Goal: Task Accomplishment & Management: Use online tool/utility

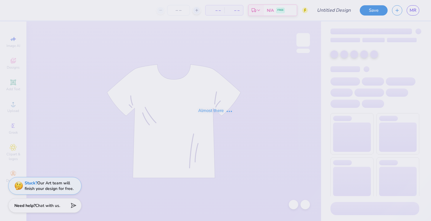
type input "anchorsplash"
type input "200"
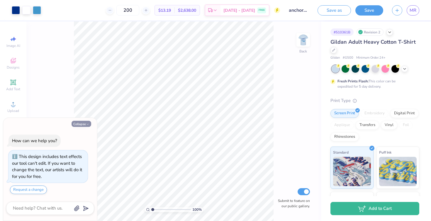
click at [82, 124] on button "Collapse" at bounding box center [82, 124] width 20 height 6
type textarea "x"
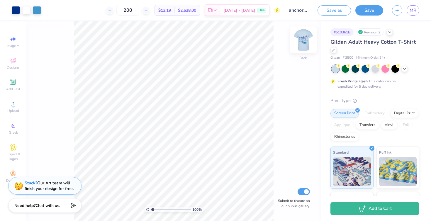
click at [299, 40] on img at bounding box center [303, 39] width 23 height 23
click at [303, 39] on img at bounding box center [303, 39] width 23 height 23
drag, startPoint x: 152, startPoint y: 210, endPoint x: 173, endPoint y: 209, distance: 20.5
click at [173, 209] on input "range" at bounding box center [171, 209] width 40 height 5
drag, startPoint x: 173, startPoint y: 209, endPoint x: 167, endPoint y: 209, distance: 6.2
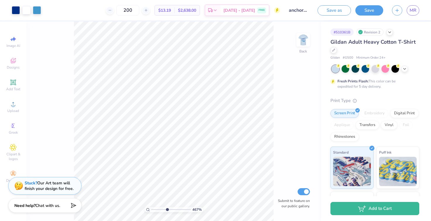
click at [167, 209] on input "range" at bounding box center [171, 209] width 40 height 5
drag, startPoint x: 167, startPoint y: 208, endPoint x: 160, endPoint y: 208, distance: 6.8
click at [160, 208] on input "range" at bounding box center [171, 209] width 40 height 5
click at [304, 41] on img at bounding box center [303, 39] width 23 height 23
drag, startPoint x: 160, startPoint y: 209, endPoint x: 155, endPoint y: 209, distance: 5.9
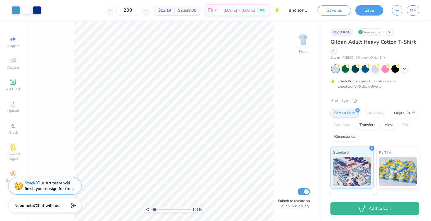
click at [155, 209] on input "range" at bounding box center [171, 209] width 40 height 5
click at [25, 10] on div at bounding box center [26, 10] width 8 height 8
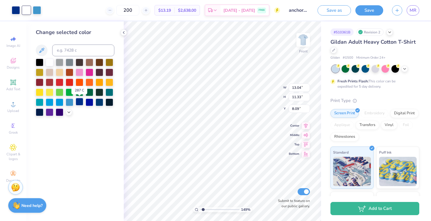
click at [79, 102] on div at bounding box center [80, 102] width 8 height 8
click at [279, 180] on icon at bounding box center [280, 180] width 6 height 6
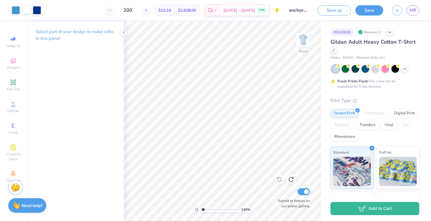
click at [24, 10] on div at bounding box center [26, 10] width 8 height 8
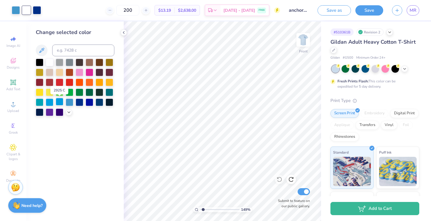
click at [58, 103] on div at bounding box center [60, 102] width 8 height 8
click at [68, 103] on div at bounding box center [70, 102] width 8 height 8
click at [279, 179] on icon at bounding box center [280, 180] width 6 height 6
drag, startPoint x: 204, startPoint y: 209, endPoint x: 211, endPoint y: 209, distance: 7.3
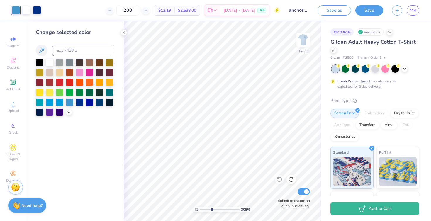
click at [211, 209] on input "range" at bounding box center [220, 209] width 40 height 5
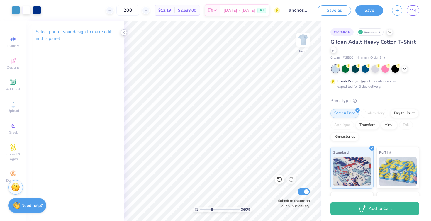
click at [124, 32] on icon at bounding box center [123, 32] width 5 height 5
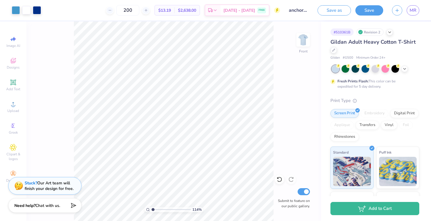
drag, startPoint x: 162, startPoint y: 209, endPoint x: 153, endPoint y: 207, distance: 8.9
click at [153, 207] on input "range" at bounding box center [171, 209] width 40 height 5
click at [155, 209] on input "range" at bounding box center [171, 209] width 40 height 5
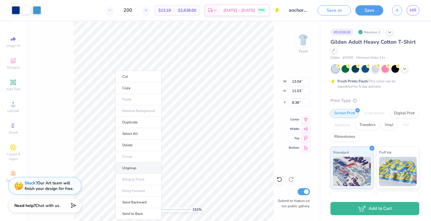
click at [127, 165] on li "Ungroup" at bounding box center [139, 167] width 46 height 11
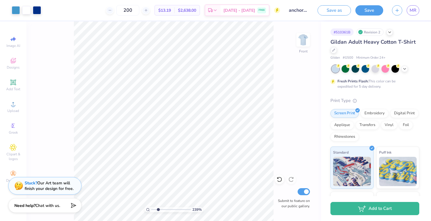
drag, startPoint x: 155, startPoint y: 209, endPoint x: 158, endPoint y: 209, distance: 3.5
click at [158, 209] on input "range" at bounding box center [171, 209] width 40 height 5
drag, startPoint x: 158, startPoint y: 208, endPoint x: 166, endPoint y: 208, distance: 7.6
type input "4.39"
click at [166, 208] on input "range" at bounding box center [171, 209] width 40 height 5
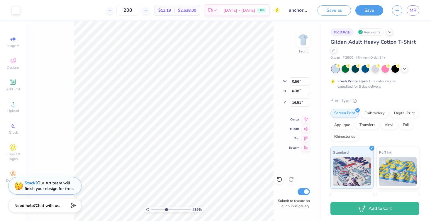
type input "17.65"
type input "18.24"
type input "0.16"
type input "0.09"
type input "16.91"
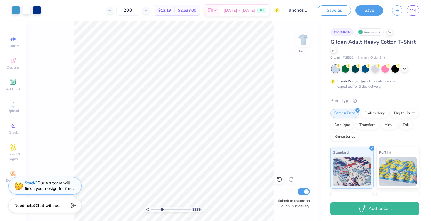
drag, startPoint x: 165, startPoint y: 208, endPoint x: 162, endPoint y: 206, distance: 4.1
click at [162, 207] on input "range" at bounding box center [171, 209] width 40 height 5
drag, startPoint x: 162, startPoint y: 208, endPoint x: 172, endPoint y: 208, distance: 10.6
click at [172, 208] on input "range" at bounding box center [171, 209] width 40 height 5
click at [278, 178] on icon at bounding box center [279, 179] width 5 height 5
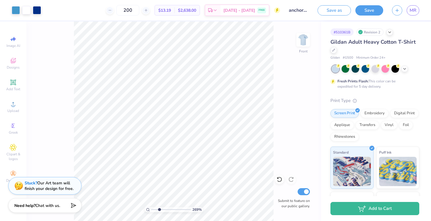
drag, startPoint x: 173, startPoint y: 209, endPoint x: 159, endPoint y: 203, distance: 15.3
click at [159, 207] on input "range" at bounding box center [171, 209] width 40 height 5
drag, startPoint x: 159, startPoint y: 208, endPoint x: 175, endPoint y: 206, distance: 15.4
click at [175, 207] on input "range" at bounding box center [171, 209] width 40 height 5
click at [278, 176] on div at bounding box center [279, 179] width 9 height 9
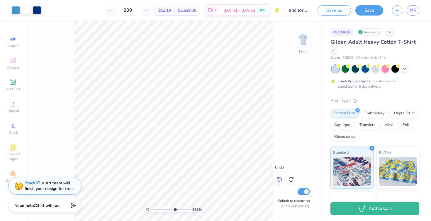
click at [278, 176] on div at bounding box center [279, 179] width 9 height 9
click at [279, 179] on icon at bounding box center [280, 180] width 6 height 6
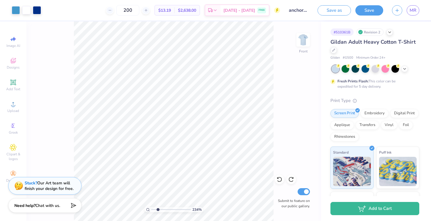
drag, startPoint x: 175, startPoint y: 210, endPoint x: 158, endPoint y: 209, distance: 16.7
click at [158, 209] on input "range" at bounding box center [171, 209] width 40 height 5
drag, startPoint x: 158, startPoint y: 208, endPoint x: 172, endPoint y: 208, distance: 13.8
click at [172, 208] on input "range" at bounding box center [171, 209] width 40 height 5
drag, startPoint x: 172, startPoint y: 208, endPoint x: 201, endPoint y: 210, distance: 29.4
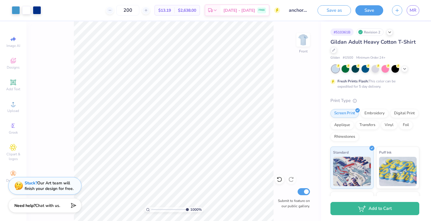
click at [189, 210] on input "range" at bounding box center [170, 209] width 38 height 5
type input "9.11"
click at [184, 209] on input "range" at bounding box center [171, 209] width 40 height 5
type input "0.20"
type input "0.14"
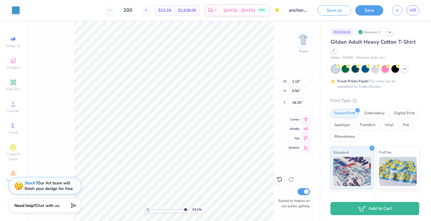
type input "18.28"
drag, startPoint x: 184, startPoint y: 209, endPoint x: 208, endPoint y: 208, distance: 24.1
type input "10"
click at [189, 208] on input "range" at bounding box center [170, 209] width 38 height 5
type input "0.21"
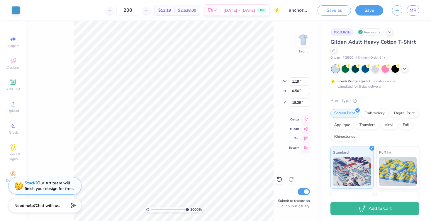
type input "0.15"
type input "18.26"
drag, startPoint x: 186, startPoint y: 209, endPoint x: 173, endPoint y: 209, distance: 12.9
click at [173, 209] on input "range" at bounding box center [171, 209] width 40 height 5
drag, startPoint x: 174, startPoint y: 209, endPoint x: 197, endPoint y: 209, distance: 23.2
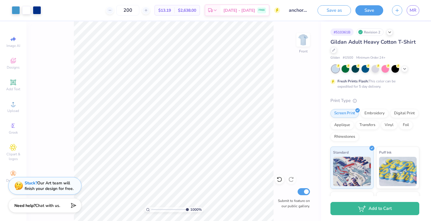
type input "10"
click at [189, 209] on input "range" at bounding box center [170, 209] width 38 height 5
type input "0.07"
type input "0.27"
type input "16.35"
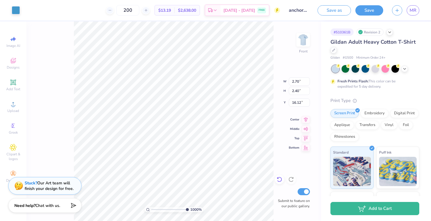
click at [277, 178] on icon at bounding box center [277, 178] width 1 height 1
type input "16.13"
type input "0.16"
type input "0.12"
type input "17.96"
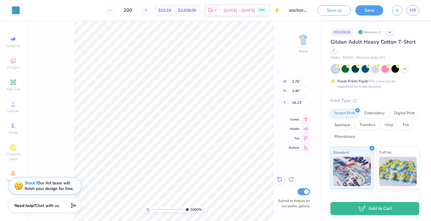
type input "0.34"
type input "0.29"
type input "17.93"
type input "0.57"
type input "0.96"
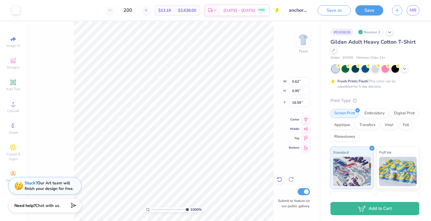
type input "16.56"
drag, startPoint x: 151, startPoint y: 208, endPoint x: 172, endPoint y: 208, distance: 21.7
click at [172, 208] on div "100 %" at bounding box center [174, 209] width 59 height 5
click at [170, 209] on input "range" at bounding box center [171, 209] width 40 height 5
drag, startPoint x: 169, startPoint y: 209, endPoint x: 134, endPoint y: 209, distance: 35.5
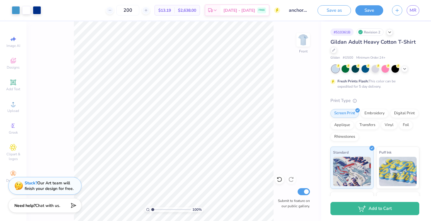
click at [151, 209] on input "range" at bounding box center [171, 209] width 40 height 5
drag, startPoint x: 152, startPoint y: 209, endPoint x: 185, endPoint y: 208, distance: 33.7
click at [186, 208] on input "range" at bounding box center [171, 209] width 40 height 5
click at [189, 208] on input "range" at bounding box center [170, 209] width 38 height 5
drag, startPoint x: 185, startPoint y: 208, endPoint x: 172, endPoint y: 205, distance: 13.5
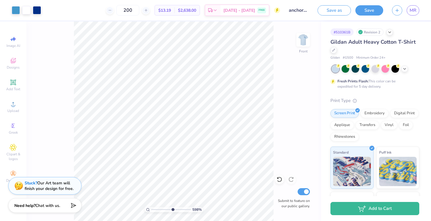
click at [172, 207] on input "range" at bounding box center [171, 209] width 40 height 5
drag, startPoint x: 171, startPoint y: 208, endPoint x: 210, endPoint y: 202, distance: 38.8
type input "10"
click at [189, 207] on input "range" at bounding box center [170, 209] width 38 height 5
type input "1.34"
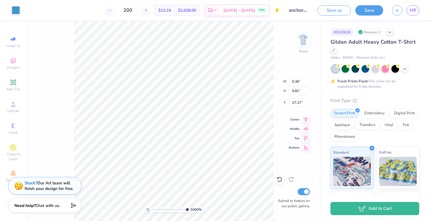
type input "2.18"
type input "15.29"
type input "0.36"
type input "0.81"
type input "17.17"
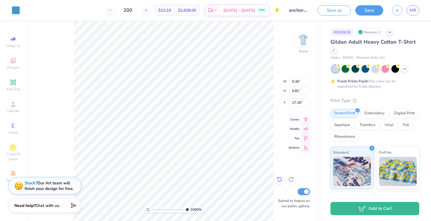
click at [280, 179] on icon at bounding box center [280, 180] width 6 height 6
type input "17.17"
type input "0.24"
type input "0.34"
type input "16.10"
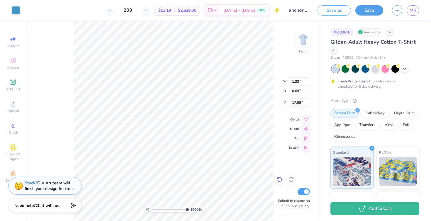
click at [279, 179] on icon at bounding box center [280, 180] width 6 height 6
type input "2.05"
type input "1.40"
type input "17.76"
type input "0.16"
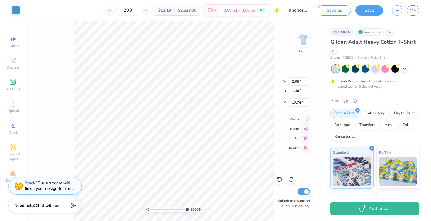
type input "0.05"
type input "18.61"
click at [278, 180] on icon at bounding box center [280, 180] width 6 height 6
type input "17.03"
type input "0.15"
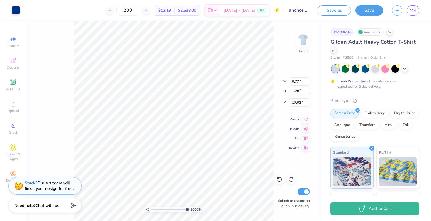
type input "0.03"
type input "18.13"
type input "18.43"
click at [182, 212] on div "1000 %" at bounding box center [174, 121] width 200 height 200
click at [279, 179] on icon at bounding box center [280, 180] width 6 height 6
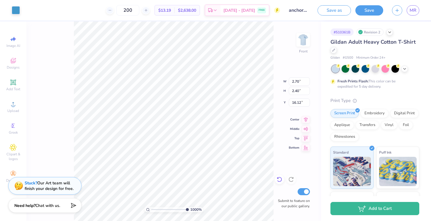
type input "16.13"
drag, startPoint x: 186, startPoint y: 210, endPoint x: 169, endPoint y: 209, distance: 17.6
type input "5.1"
click at [169, 209] on input "range" at bounding box center [171, 209] width 40 height 5
type input "5.44"
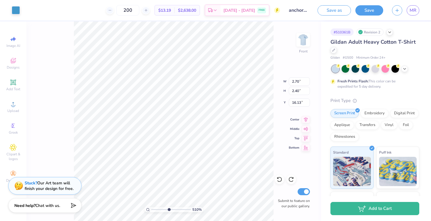
type input "7.17"
type input "10.85"
drag, startPoint x: 169, startPoint y: 209, endPoint x: 209, endPoint y: 209, distance: 40.8
click at [189, 209] on input "range" at bounding box center [170, 209] width 38 height 5
drag, startPoint x: 185, startPoint y: 209, endPoint x: 181, endPoint y: 205, distance: 5.8
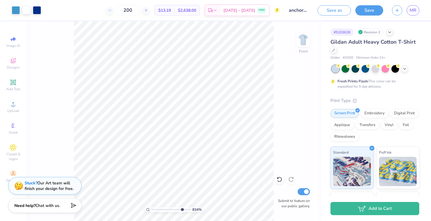
click at [181, 207] on input "range" at bounding box center [171, 209] width 40 height 5
drag, startPoint x: 181, startPoint y: 210, endPoint x: 206, endPoint y: 207, distance: 24.8
type input "10"
click at [189, 207] on input "range" at bounding box center [170, 209] width 38 height 5
type input "12.37"
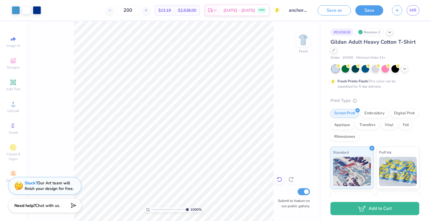
click at [278, 178] on icon at bounding box center [279, 179] width 5 height 5
type input "10"
drag, startPoint x: 186, startPoint y: 208, endPoint x: 203, endPoint y: 201, distance: 18.5
click at [189, 207] on input "range" at bounding box center [170, 209] width 38 height 5
click at [281, 179] on icon at bounding box center [280, 180] width 6 height 6
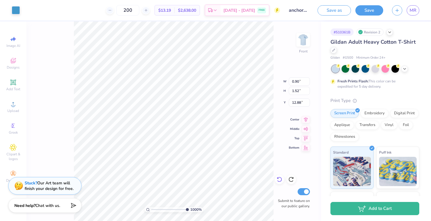
type input "12.89"
type input "10"
drag, startPoint x: 186, startPoint y: 208, endPoint x: 207, endPoint y: 201, distance: 22.5
click at [189, 207] on input "range" at bounding box center [170, 209] width 38 height 5
type input "0.13"
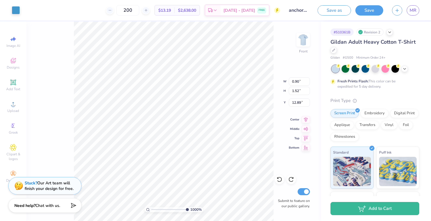
type input "0.04"
type input "17.06"
type input "0.18"
type input "0.07"
type input "17.04"
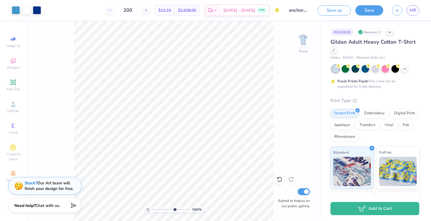
drag, startPoint x: 186, startPoint y: 208, endPoint x: 175, endPoint y: 199, distance: 14.5
click at [175, 207] on input "range" at bounding box center [171, 209] width 40 height 5
drag, startPoint x: 174, startPoint y: 209, endPoint x: 157, endPoint y: 206, distance: 16.9
click at [157, 207] on input "range" at bounding box center [171, 209] width 40 height 5
click at [25, 10] on div at bounding box center [26, 10] width 8 height 8
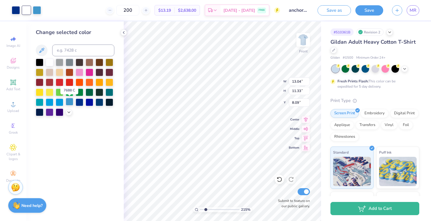
click at [71, 104] on div at bounding box center [70, 102] width 8 height 8
click at [279, 178] on icon at bounding box center [280, 180] width 6 height 6
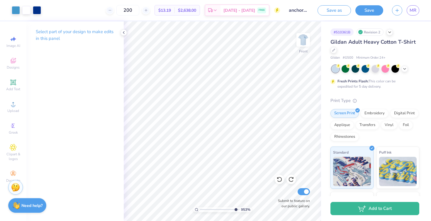
drag, startPoint x: 219, startPoint y: 208, endPoint x: 236, endPoint y: 208, distance: 17.0
type input "9.88"
click at [236, 208] on input "range" at bounding box center [220, 209] width 40 height 5
type input "5.44"
type input "7.17"
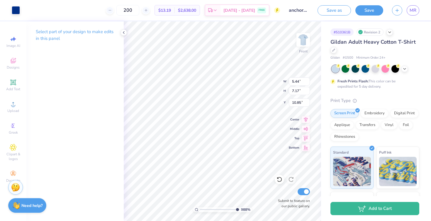
type input "10.85"
type input "0.15"
type input "0.09"
type input "16.66"
type input "16.49"
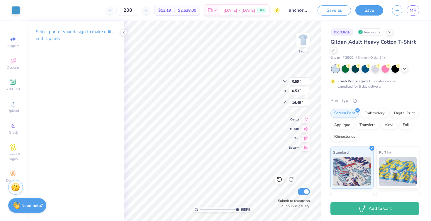
type input "0.16"
type input "0.10"
type input "16.65"
type input "16.54"
type input "0.91"
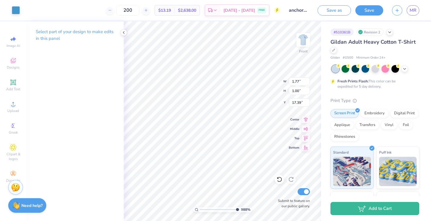
type input "0.73"
type input "17.32"
click at [279, 180] on icon at bounding box center [280, 180] width 6 height 6
click at [280, 181] on icon at bounding box center [280, 180] width 6 height 6
click at [279, 181] on icon at bounding box center [280, 180] width 6 height 6
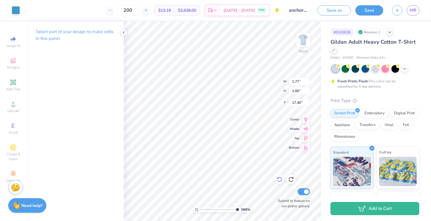
type input "17.39"
click at [280, 180] on icon at bounding box center [280, 180] width 6 height 6
drag, startPoint x: 236, startPoint y: 209, endPoint x: 223, endPoint y: 208, distance: 13.0
click at [223, 208] on input "range" at bounding box center [220, 209] width 40 height 5
drag, startPoint x: 193, startPoint y: 209, endPoint x: 188, endPoint y: 208, distance: 5.2
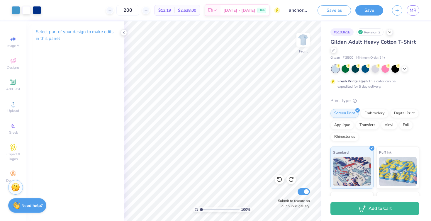
click at [200, 208] on input "range" at bounding box center [220, 209] width 40 height 5
drag, startPoint x: 200, startPoint y: 209, endPoint x: 206, endPoint y: 209, distance: 5.6
click at [206, 209] on input "range" at bounding box center [220, 209] width 40 height 5
click at [26, 11] on div at bounding box center [26, 10] width 8 height 8
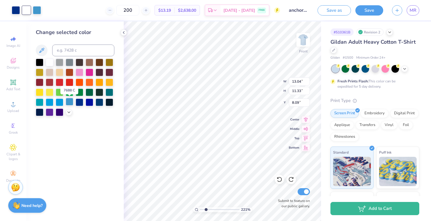
click at [68, 101] on div at bounding box center [70, 102] width 8 height 8
click at [279, 180] on icon at bounding box center [280, 180] width 6 height 6
click at [289, 180] on icon at bounding box center [291, 180] width 6 height 6
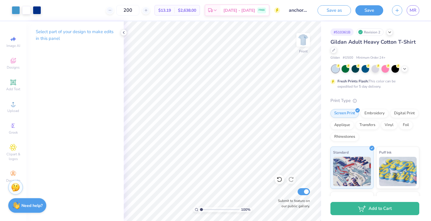
drag, startPoint x: 205, startPoint y: 209, endPoint x: 190, endPoint y: 205, distance: 15.5
type input "1"
click at [200, 207] on input "range" at bounding box center [220, 209] width 40 height 5
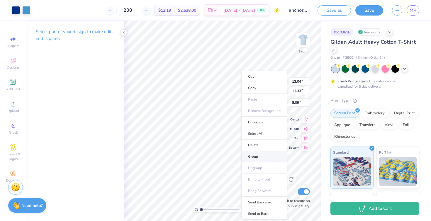
click at [253, 154] on li "Group" at bounding box center [264, 156] width 46 height 11
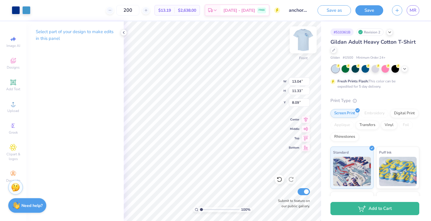
click at [304, 42] on img at bounding box center [303, 39] width 23 height 23
type input "9.88"
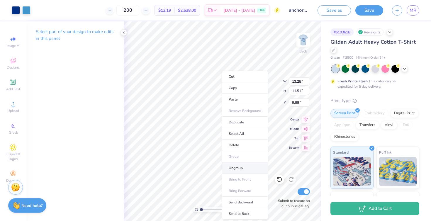
click at [233, 168] on li "Ungroup" at bounding box center [245, 167] width 46 height 11
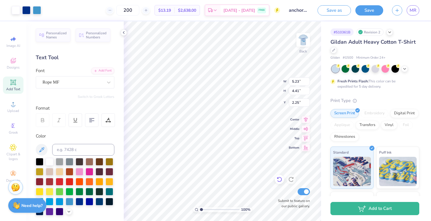
click at [279, 177] on icon at bounding box center [280, 180] width 6 height 6
type input "3.00"
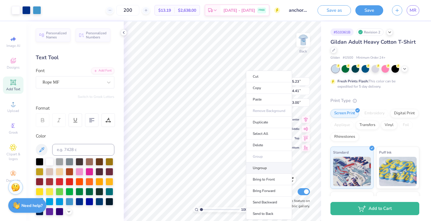
click at [258, 166] on li "Ungroup" at bounding box center [269, 167] width 46 height 11
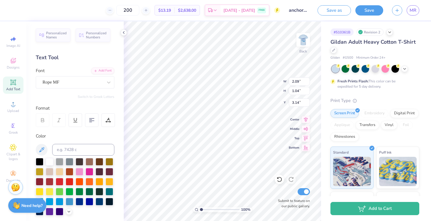
type input "2.65"
type input "1.80"
type input "12.35"
drag, startPoint x: 202, startPoint y: 210, endPoint x: 224, endPoint y: 209, distance: 22.0
click at [224, 209] on input "range" at bounding box center [220, 209] width 40 height 5
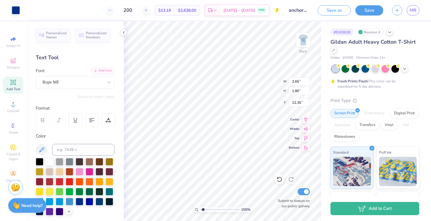
drag, startPoint x: 224, startPoint y: 209, endPoint x: 203, endPoint y: 208, distance: 20.5
type input "1.52"
click at [203, 208] on input "range" at bounding box center [220, 209] width 40 height 5
click at [279, 182] on icon at bounding box center [279, 179] width 5 height 5
click at [278, 176] on div at bounding box center [279, 179] width 9 height 9
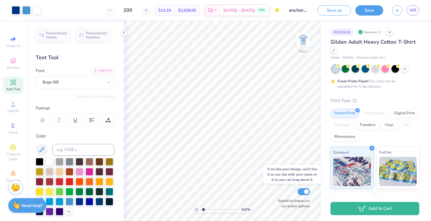
click at [286, 199] on div "152 % Back Submit to feature on our public gallery." at bounding box center [222, 121] width 197 height 200
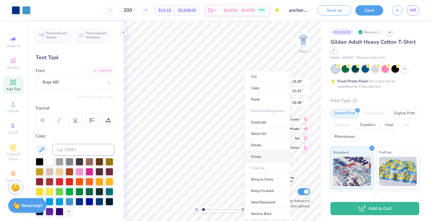
click at [256, 159] on li "Group" at bounding box center [267, 156] width 46 height 11
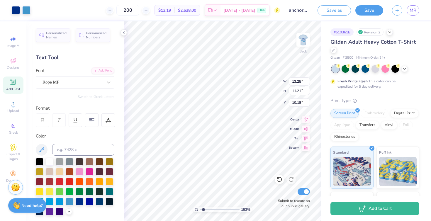
type input "9.45"
type input "7.99"
type input "2.09"
type input "1.04"
type input "3.14"
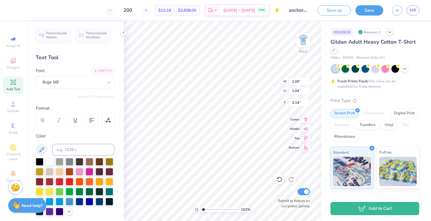
type input "2.65"
type input "1.80"
type input "0.68"
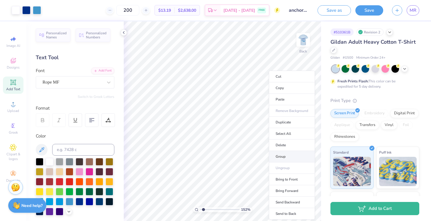
click at [282, 156] on li "Group" at bounding box center [292, 156] width 46 height 11
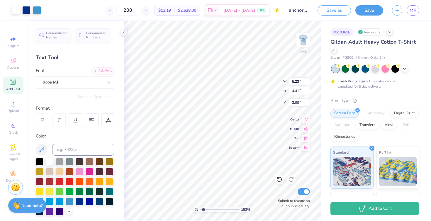
type input "4.08"
type input "5.23"
type input "4.41"
type input "4.08"
click at [299, 82] on input "9.45" at bounding box center [299, 81] width 21 height 8
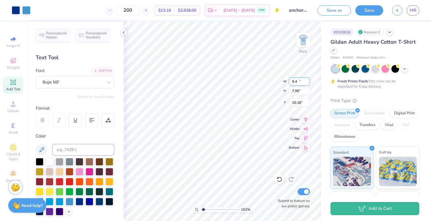
type input "9"
type input "525"
click at [299, 91] on input "7.99" at bounding box center [299, 91] width 21 height 8
type input "7"
type input "15.00"
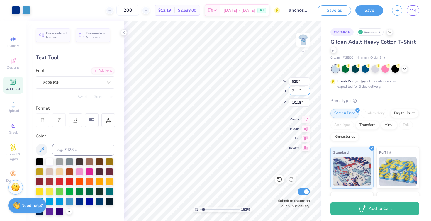
type input "7.83"
type input "4.40"
click at [297, 82] on input "15.00" at bounding box center [299, 81] width 21 height 8
type input "5.20"
type input "11.97"
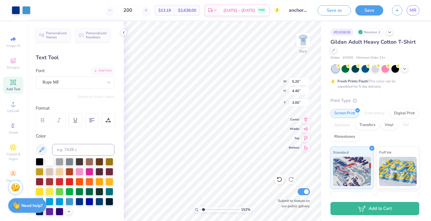
type input "3.00"
drag, startPoint x: 203, startPoint y: 209, endPoint x: 212, endPoint y: 208, distance: 9.1
click at [212, 208] on input "range" at bounding box center [220, 209] width 40 height 5
drag, startPoint x: 212, startPoint y: 207, endPoint x: 209, endPoint y: 206, distance: 3.4
type input "2.95"
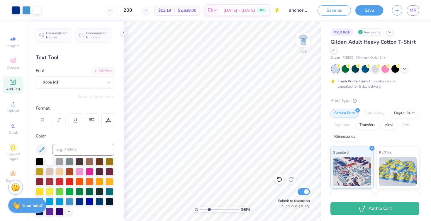
click at [209, 207] on input "range" at bounding box center [220, 209] width 40 height 5
type input "0.50"
type input "5.68"
type input "4.81"
drag, startPoint x: 209, startPoint y: 209, endPoint x: 219, endPoint y: 207, distance: 10.8
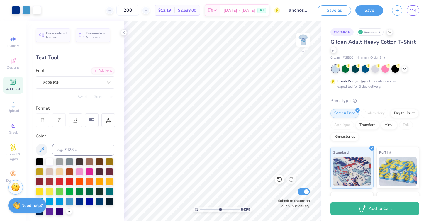
click at [220, 207] on input "range" at bounding box center [220, 209] width 40 height 5
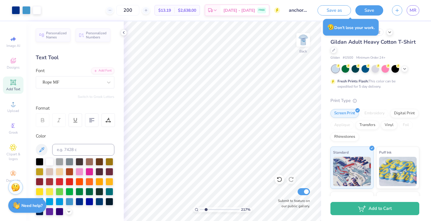
drag, startPoint x: 220, startPoint y: 209, endPoint x: 206, endPoint y: 207, distance: 14.3
type input "2.13"
click at [206, 207] on input "range" at bounding box center [220, 209] width 40 height 5
type input "2.09"
type input "1.04"
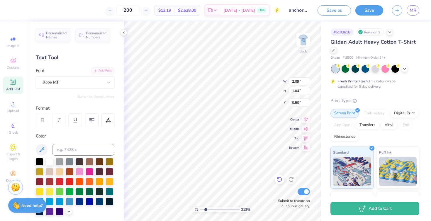
click at [279, 179] on icon at bounding box center [280, 180] width 6 height 6
type input "0.68"
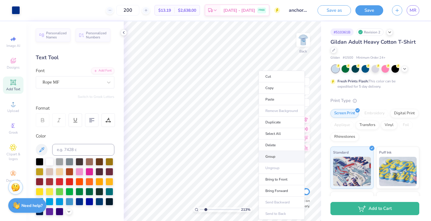
click at [269, 154] on li "Group" at bounding box center [282, 156] width 46 height 11
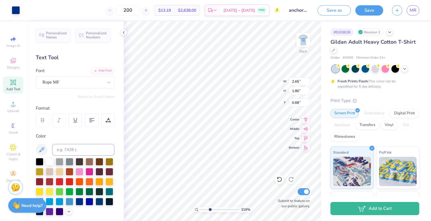
drag, startPoint x: 205, startPoint y: 208, endPoint x: 210, endPoint y: 208, distance: 5.0
type input "3.19"
click at [210, 208] on input "range" at bounding box center [220, 209] width 40 height 5
type input "4.08"
click at [282, 190] on div "319 % Back Submit to feature on our public gallery." at bounding box center [222, 121] width 197 height 200
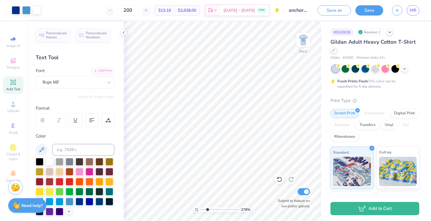
drag, startPoint x: 210, startPoint y: 209, endPoint x: 207, endPoint y: 209, distance: 3.2
click at [207, 209] on input "range" at bounding box center [220, 209] width 40 height 5
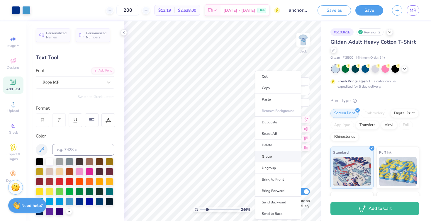
click at [262, 155] on li "Group" at bounding box center [278, 156] width 46 height 11
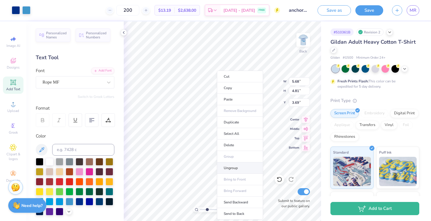
click at [231, 165] on li "Ungroup" at bounding box center [240, 167] width 46 height 11
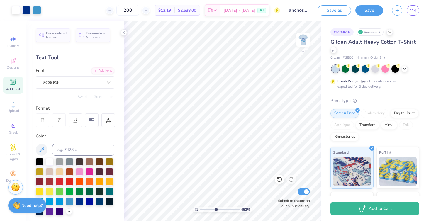
drag, startPoint x: 207, startPoint y: 210, endPoint x: 216, endPoint y: 209, distance: 8.5
click at [216, 209] on input "range" at bounding box center [220, 209] width 40 height 5
drag, startPoint x: 215, startPoint y: 208, endPoint x: 205, endPoint y: 206, distance: 10.7
click at [205, 207] on input "range" at bounding box center [220, 209] width 40 height 5
drag, startPoint x: 204, startPoint y: 208, endPoint x: 210, endPoint y: 207, distance: 5.8
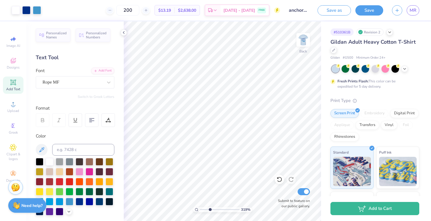
type input "3.21"
click at [210, 207] on input "range" at bounding box center [220, 209] width 40 height 5
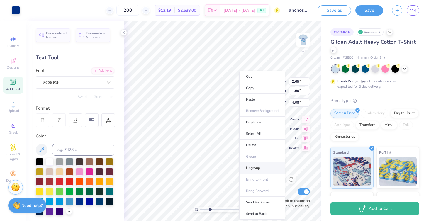
click at [249, 168] on li "Ungroup" at bounding box center [262, 167] width 46 height 11
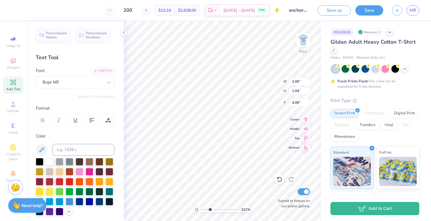
type input "2.64"
type input "0.98"
type input "4.90"
type input "2.63"
type input "0.92"
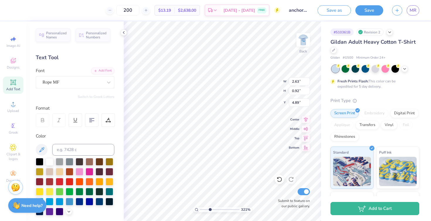
type input "4.80"
type input "3.90"
type input "2.10"
type input "0.96"
type input "3.91"
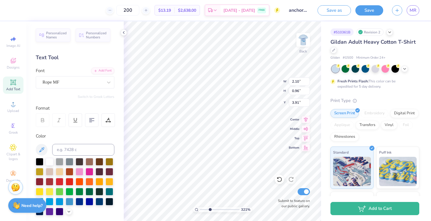
type input "2.09"
type input "1.04"
type input "3.90"
type input "4.00"
type input "2.63"
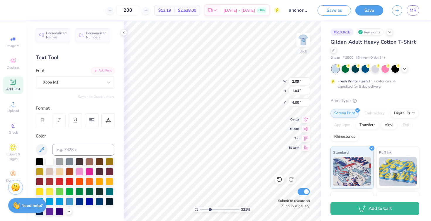
type input "0.92"
type input "4.80"
type input "2.10"
type input "0.99"
type input "4.01"
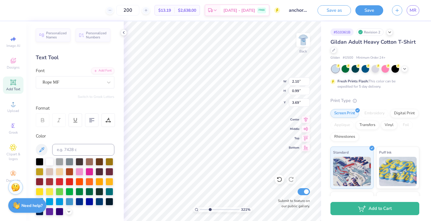
type input "3.90"
type input "2.63"
type input "0.92"
type input "4.80"
drag, startPoint x: 209, startPoint y: 209, endPoint x: 218, endPoint y: 208, distance: 8.6
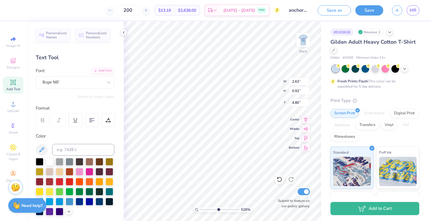
click at [218, 208] on input "range" at bounding box center [220, 209] width 40 height 5
drag, startPoint x: 218, startPoint y: 208, endPoint x: 207, endPoint y: 208, distance: 10.6
type input "2.49"
click at [207, 208] on input "range" at bounding box center [220, 209] width 40 height 5
type input "5.87"
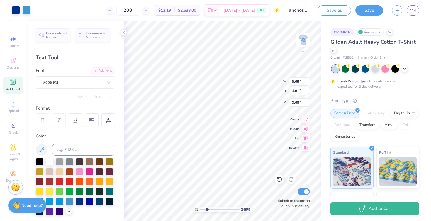
type input "4.97"
type input "4.89"
drag, startPoint x: 207, startPoint y: 209, endPoint x: 218, endPoint y: 208, distance: 11.0
type input "5.2"
click at [218, 208] on input "range" at bounding box center [220, 209] width 40 height 5
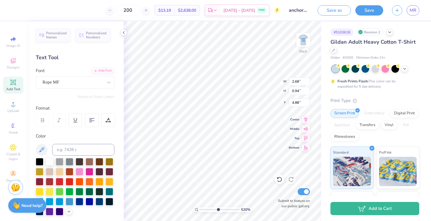
type input "2.68"
type input "0.94"
type input "4.84"
type input "5.87"
type input "4.97"
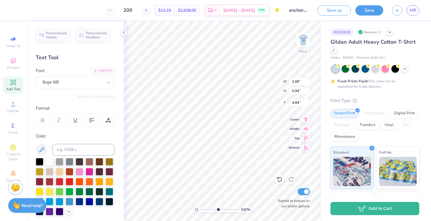
type input "3.69"
type input "2.10"
type input "0.99"
type input "3.98"
drag, startPoint x: 218, startPoint y: 208, endPoint x: 204, endPoint y: 207, distance: 14.1
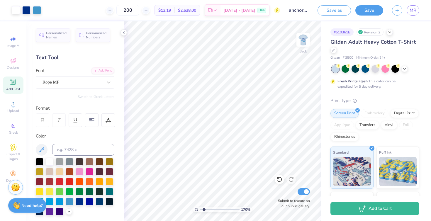
click at [204, 207] on input "range" at bounding box center [220, 209] width 40 height 5
click at [206, 209] on input "range" at bounding box center [220, 209] width 40 height 5
click at [301, 40] on img at bounding box center [303, 39] width 23 height 23
drag, startPoint x: 205, startPoint y: 210, endPoint x: 200, endPoint y: 208, distance: 5.5
type input "1"
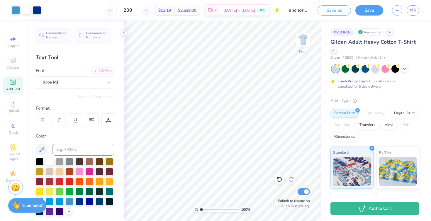
click at [200, 208] on input "range" at bounding box center [220, 209] width 40 height 5
type input "13.15"
type input "11.42"
type input "7.99"
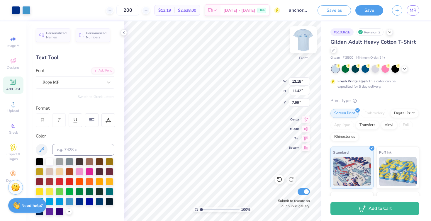
click at [303, 41] on img at bounding box center [303, 39] width 23 height 23
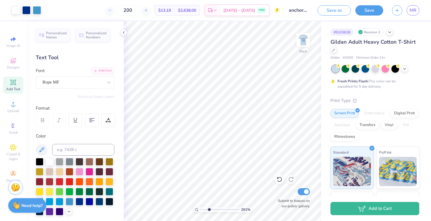
drag, startPoint x: 201, startPoint y: 209, endPoint x: 209, endPoint y: 208, distance: 8.0
click at [209, 208] on input "range" at bounding box center [220, 209] width 40 height 5
click at [207, 209] on input "range" at bounding box center [220, 209] width 40 height 5
drag, startPoint x: 206, startPoint y: 210, endPoint x: 219, endPoint y: 207, distance: 13.2
type input "5.38"
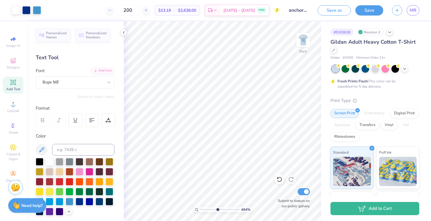
click at [219, 207] on input "range" at bounding box center [220, 209] width 40 height 5
type input "4.05"
type input "2.09"
type input "1.02"
type input "4.10"
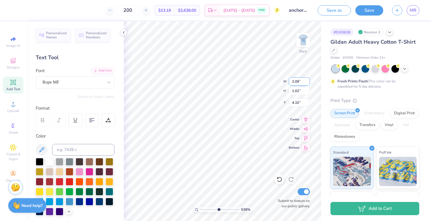
type input "5.87"
type input "4.97"
type input "3.69"
type input "2.68"
type input "0.94"
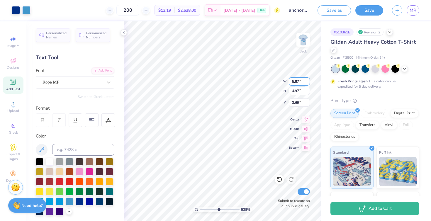
type input "4.84"
type input "2.09"
type input "1.02"
type input "4.10"
type input "5.87"
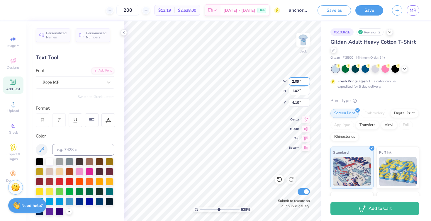
type input "4.97"
type input "3.69"
click at [204, 209] on input "range" at bounding box center [220, 209] width 40 height 5
drag, startPoint x: 204, startPoint y: 208, endPoint x: 214, endPoint y: 205, distance: 10.4
type input "4.28"
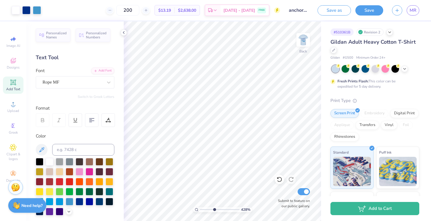
click at [214, 207] on input "range" at bounding box center [220, 209] width 40 height 5
type input "2.10"
type input "1.00"
type input "0.98"
type input "4.01"
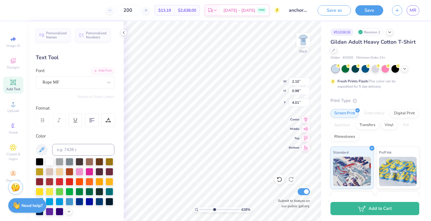
type input "4.05"
type input "2.09"
type input "1.00"
type input "4.04"
drag, startPoint x: 214, startPoint y: 210, endPoint x: 203, endPoint y: 204, distance: 12.1
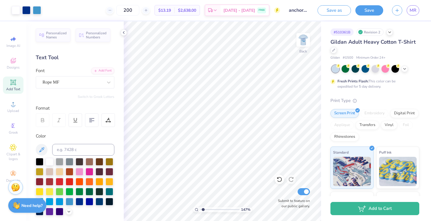
click at [203, 207] on input "range" at bounding box center [220, 209] width 40 height 5
click at [206, 209] on input "range" at bounding box center [220, 209] width 40 height 5
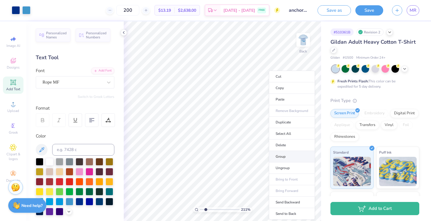
click at [281, 157] on li "Group" at bounding box center [292, 156] width 46 height 11
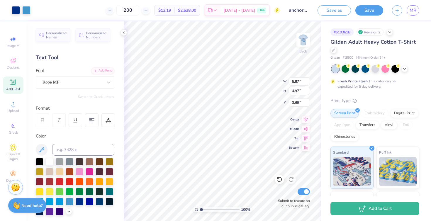
drag, startPoint x: 205, startPoint y: 209, endPoint x: 194, endPoint y: 209, distance: 11.4
type input "1"
click at [200, 209] on input "range" at bounding box center [220, 209] width 40 height 5
type input "5.23"
type input "4.41"
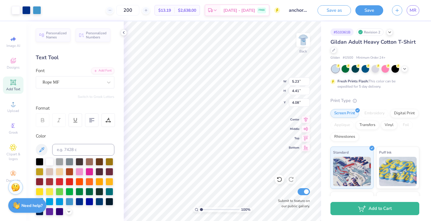
type input "17.73"
type input "3.00"
type input "6.07"
type input "5.14"
drag, startPoint x: 201, startPoint y: 209, endPoint x: 208, endPoint y: 209, distance: 6.5
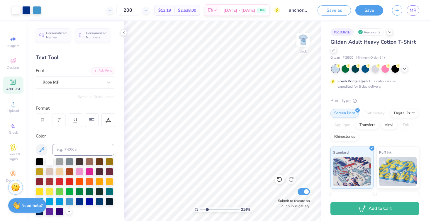
click at [208, 209] on input "range" at bounding box center [220, 209] width 40 height 5
click at [302, 40] on img at bounding box center [303, 39] width 23 height 23
click at [302, 38] on img at bounding box center [303, 40] width 12 height 12
drag, startPoint x: 208, startPoint y: 209, endPoint x: 191, endPoint y: 211, distance: 16.8
click at [200, 211] on input "range" at bounding box center [220, 209] width 40 height 5
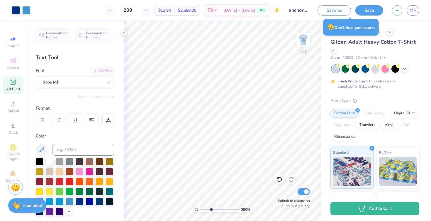
drag, startPoint x: 200, startPoint y: 209, endPoint x: 210, endPoint y: 209, distance: 10.0
click at [211, 209] on input "range" at bounding box center [220, 209] width 40 height 5
drag, startPoint x: 210, startPoint y: 208, endPoint x: 216, endPoint y: 208, distance: 5.9
click at [216, 208] on input "range" at bounding box center [220, 209] width 40 height 5
drag, startPoint x: 216, startPoint y: 208, endPoint x: 213, endPoint y: 209, distance: 2.9
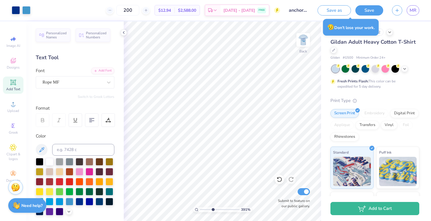
click at [213, 209] on input "range" at bounding box center [220, 209] width 40 height 5
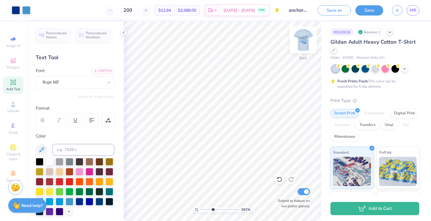
click at [302, 40] on img at bounding box center [303, 39] width 23 height 23
drag, startPoint x: 213, startPoint y: 209, endPoint x: 196, endPoint y: 209, distance: 17.0
type input "1"
click at [200, 209] on input "range" at bounding box center [220, 209] width 40 height 5
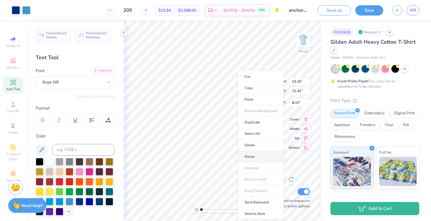
click at [247, 157] on li "Group" at bounding box center [261, 156] width 46 height 11
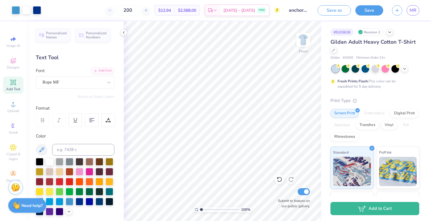
click at [201, 209] on input "range" at bounding box center [220, 209] width 40 height 5
click at [203, 209] on input "range" at bounding box center [220, 209] width 40 height 5
click at [204, 208] on input "range" at bounding box center [220, 209] width 40 height 5
click at [205, 209] on input "range" at bounding box center [220, 209] width 40 height 5
click at [204, 211] on input "range" at bounding box center [220, 209] width 40 height 5
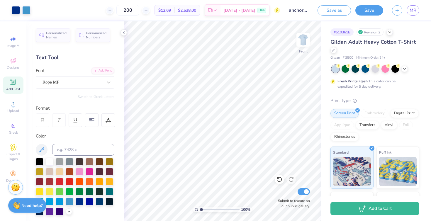
drag, startPoint x: 204, startPoint y: 209, endPoint x: 192, endPoint y: 209, distance: 11.7
click at [200, 209] on input "range" at bounding box center [220, 209] width 40 height 5
click at [299, 44] on img at bounding box center [303, 39] width 23 height 23
click at [300, 44] on img at bounding box center [303, 39] width 23 height 23
click at [302, 41] on img at bounding box center [303, 39] width 23 height 23
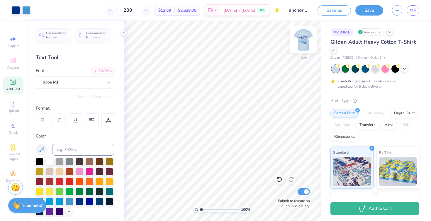
click at [306, 36] on img at bounding box center [303, 39] width 23 height 23
click at [367, 10] on button "Save" at bounding box center [369, 9] width 28 height 10
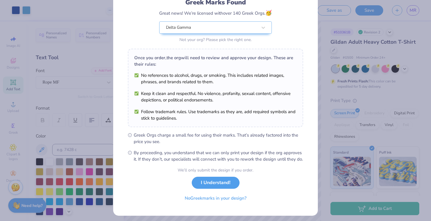
scroll to position [53, 0]
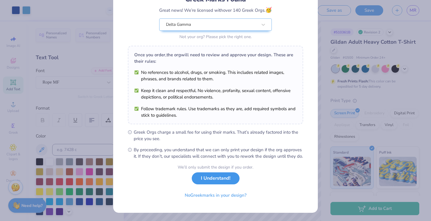
click at [223, 181] on button "I Understand!" at bounding box center [216, 178] width 48 height 12
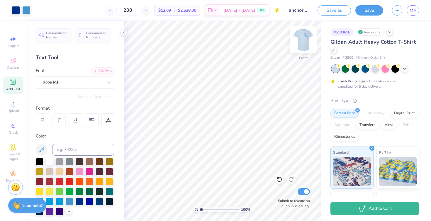
click at [305, 42] on img at bounding box center [303, 39] width 23 height 23
click at [334, 13] on button "Save as" at bounding box center [334, 9] width 33 height 10
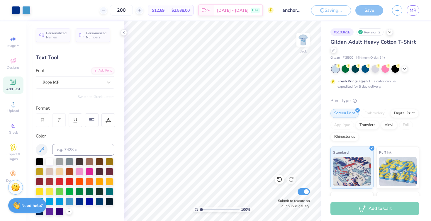
click at [426, 86] on div "# 510361B Revision 2 Gildan Adult Heavy Cotton T-Shirt Gildan # G500 Minimum Or…" at bounding box center [376, 150] width 110 height 258
click at [122, 31] on icon at bounding box center [123, 32] width 5 height 5
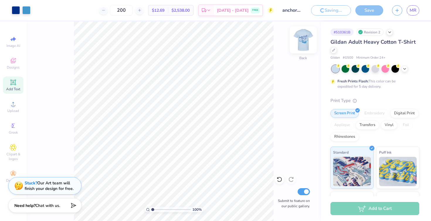
click at [299, 40] on img at bounding box center [303, 39] width 23 height 23
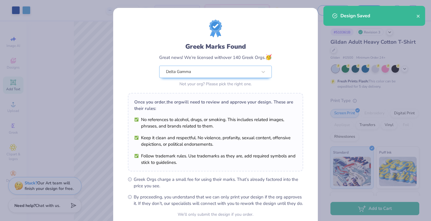
scroll to position [53, 0]
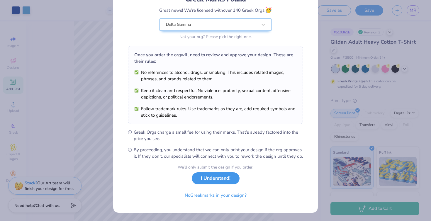
click at [214, 180] on button "I Understand!" at bounding box center [216, 178] width 48 height 12
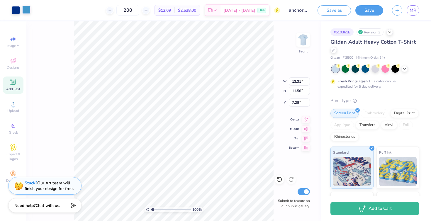
click at [27, 9] on div at bounding box center [26, 10] width 8 height 8
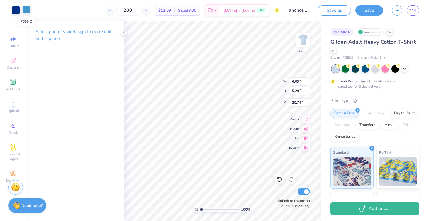
click at [24, 9] on div at bounding box center [26, 10] width 8 height 8
click at [27, 9] on div at bounding box center [26, 10] width 8 height 8
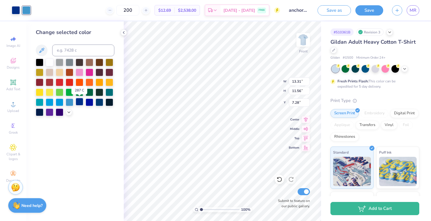
click at [81, 102] on div at bounding box center [80, 102] width 8 height 8
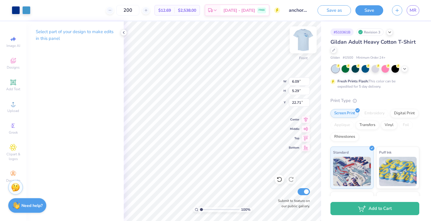
click at [303, 38] on img at bounding box center [303, 39] width 23 height 23
click at [123, 33] on icon at bounding box center [123, 32] width 5 height 5
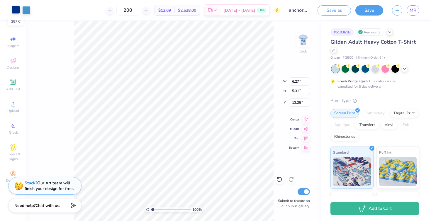
click at [16, 9] on div at bounding box center [16, 10] width 8 height 8
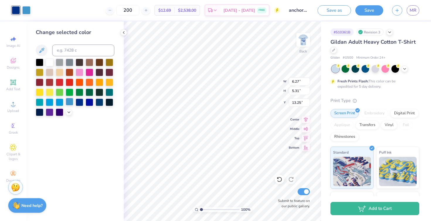
click at [67, 101] on div at bounding box center [70, 102] width 8 height 8
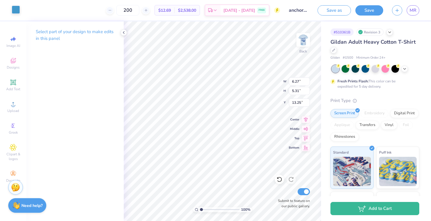
click at [18, 11] on div at bounding box center [16, 10] width 8 height 8
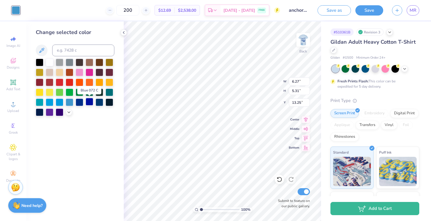
click at [90, 104] on div at bounding box center [90, 102] width 8 height 8
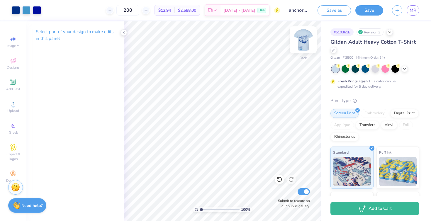
click at [301, 39] on img at bounding box center [303, 39] width 23 height 23
click at [304, 43] on img at bounding box center [303, 40] width 12 height 12
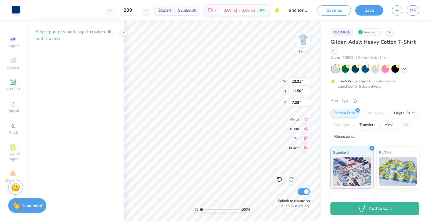
click at [16, 11] on div at bounding box center [16, 10] width 8 height 8
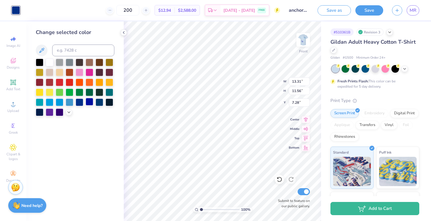
click at [91, 103] on div at bounding box center [90, 102] width 8 height 8
click at [79, 102] on div at bounding box center [80, 102] width 8 height 8
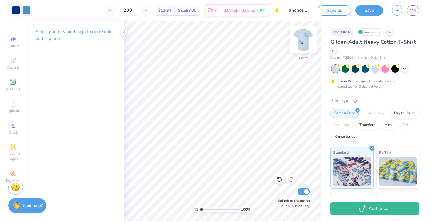
click at [305, 37] on img at bounding box center [303, 39] width 23 height 23
click at [300, 46] on div at bounding box center [303, 39] width 13 height 13
click at [299, 44] on img at bounding box center [303, 39] width 23 height 23
click at [301, 36] on img at bounding box center [303, 39] width 23 height 23
click at [16, 10] on div at bounding box center [16, 10] width 8 height 8
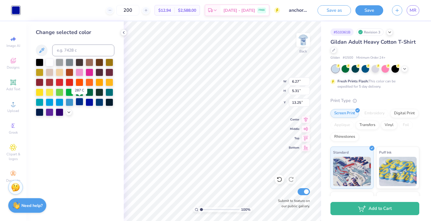
click at [77, 101] on div at bounding box center [80, 102] width 8 height 8
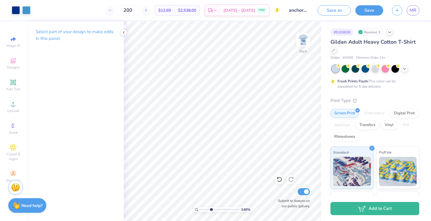
drag, startPoint x: 201, startPoint y: 210, endPoint x: 211, endPoint y: 210, distance: 9.7
click at [211, 210] on input "range" at bounding box center [220, 209] width 40 height 5
drag, startPoint x: 210, startPoint y: 209, endPoint x: 180, endPoint y: 209, distance: 30.2
click at [200, 209] on input "range" at bounding box center [220, 209] width 40 height 5
click at [300, 44] on img at bounding box center [303, 39] width 23 height 23
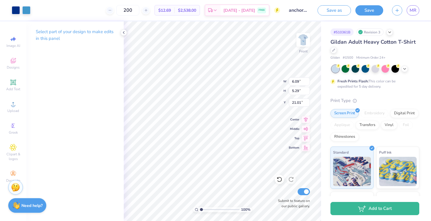
drag, startPoint x: 201, startPoint y: 211, endPoint x: 197, endPoint y: 209, distance: 5.3
click at [200, 209] on input "range" at bounding box center [220, 209] width 40 height 5
drag, startPoint x: 214, startPoint y: 210, endPoint x: 219, endPoint y: 212, distance: 5.1
click at [219, 211] on input "range" at bounding box center [220, 209] width 40 height 5
drag, startPoint x: 219, startPoint y: 210, endPoint x: 215, endPoint y: 210, distance: 3.8
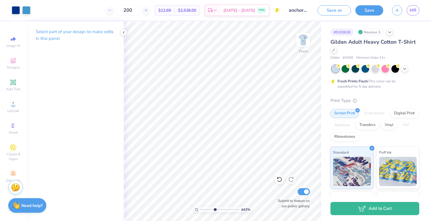
click at [215, 210] on input "range" at bounding box center [220, 209] width 40 height 5
click at [212, 209] on input "range" at bounding box center [220, 209] width 40 height 5
drag, startPoint x: 212, startPoint y: 210, endPoint x: 167, endPoint y: 210, distance: 44.6
click at [200, 210] on input "range" at bounding box center [220, 209] width 40 height 5
click at [305, 40] on img at bounding box center [303, 39] width 23 height 23
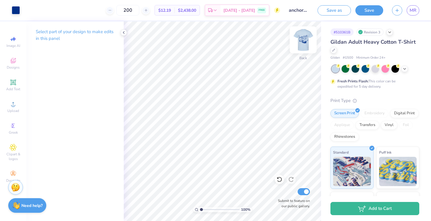
click at [301, 37] on img at bounding box center [303, 39] width 23 height 23
click at [300, 36] on img at bounding box center [303, 39] width 23 height 23
drag, startPoint x: 201, startPoint y: 212, endPoint x: 204, endPoint y: 212, distance: 3.6
click at [204, 212] on input "range" at bounding box center [220, 209] width 40 height 5
click at [302, 40] on img at bounding box center [303, 39] width 23 height 23
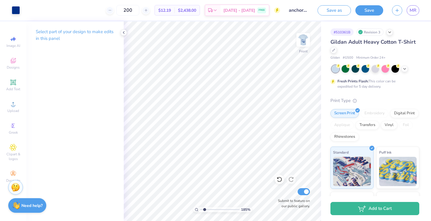
click at [302, 40] on img at bounding box center [303, 40] width 12 height 12
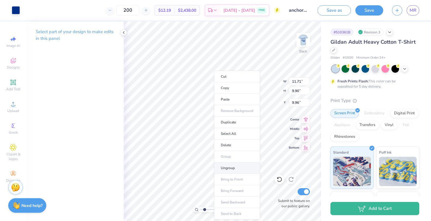
click at [226, 167] on li "Ungroup" at bounding box center [237, 167] width 46 height 11
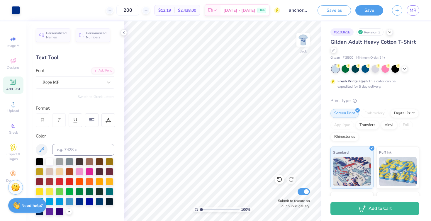
drag, startPoint x: 204, startPoint y: 209, endPoint x: 195, endPoint y: 209, distance: 8.8
click at [200, 209] on input "range" at bounding box center [220, 209] width 40 height 5
click at [203, 208] on input "range" at bounding box center [220, 209] width 40 height 5
drag, startPoint x: 203, startPoint y: 211, endPoint x: 214, endPoint y: 209, distance: 10.3
click at [214, 209] on input "range" at bounding box center [220, 209] width 40 height 5
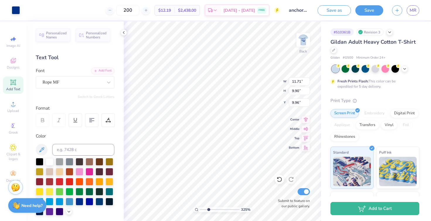
drag, startPoint x: 213, startPoint y: 210, endPoint x: 208, endPoint y: 209, distance: 5.0
click at [208, 209] on input "range" at bounding box center [220, 209] width 40 height 5
click at [277, 179] on icon at bounding box center [280, 180] width 6 height 6
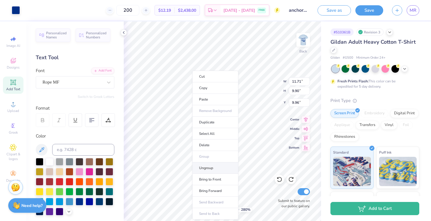
click at [201, 166] on li "Ungroup" at bounding box center [215, 167] width 46 height 11
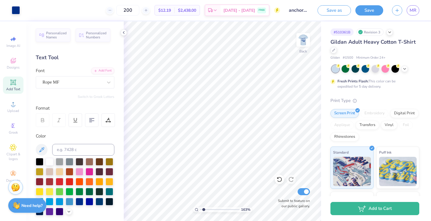
drag, startPoint x: 209, startPoint y: 209, endPoint x: 204, endPoint y: 209, distance: 5.0
click at [204, 209] on input "range" at bounding box center [220, 209] width 40 height 5
click at [277, 179] on icon at bounding box center [280, 180] width 6 height 6
click at [290, 177] on icon at bounding box center [291, 180] width 6 height 6
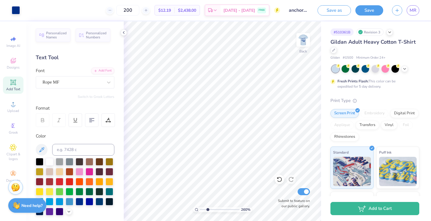
drag, startPoint x: 203, startPoint y: 207, endPoint x: 207, endPoint y: 207, distance: 4.7
click at [207, 207] on input "range" at bounding box center [220, 209] width 40 height 5
drag, startPoint x: 206, startPoint y: 209, endPoint x: 202, endPoint y: 209, distance: 4.1
click at [202, 209] on input "range" at bounding box center [220, 209] width 40 height 5
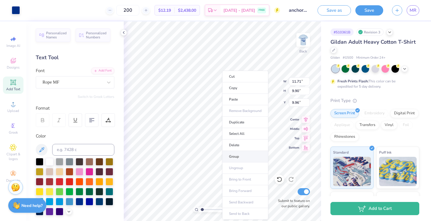
click at [232, 157] on li "Group" at bounding box center [245, 156] width 46 height 11
drag, startPoint x: 201, startPoint y: 210, endPoint x: 205, endPoint y: 210, distance: 4.1
click at [205, 210] on input "range" at bounding box center [220, 209] width 40 height 5
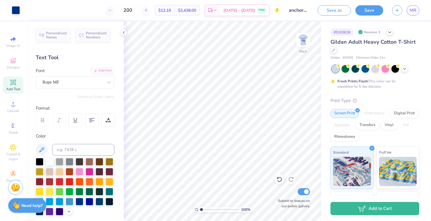
drag, startPoint x: 205, startPoint y: 209, endPoint x: 197, endPoint y: 209, distance: 7.9
click at [200, 209] on input "range" at bounding box center [220, 209] width 40 height 5
click at [280, 181] on icon at bounding box center [280, 180] width 6 height 6
click at [420, 48] on div "# 510361B Revision 3 Gildan Adult Heavy Cotton T-Shirt Gildan # G500 Minimum Or…" at bounding box center [376, 150] width 110 height 258
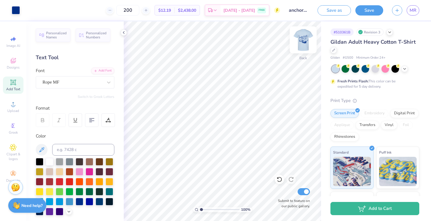
click at [302, 40] on img at bounding box center [303, 39] width 23 height 23
click at [304, 38] on img at bounding box center [303, 39] width 23 height 23
click at [367, 7] on button "Save" at bounding box center [369, 9] width 28 height 10
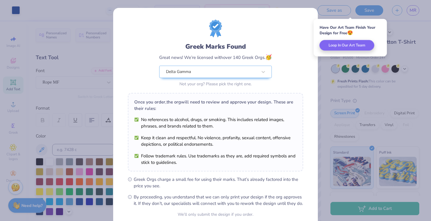
scroll to position [53, 0]
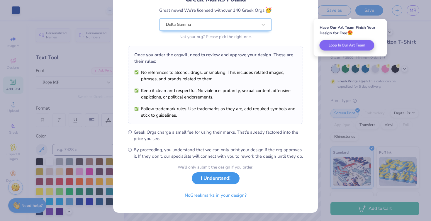
click at [225, 184] on button "I Understand!" at bounding box center [216, 178] width 48 height 12
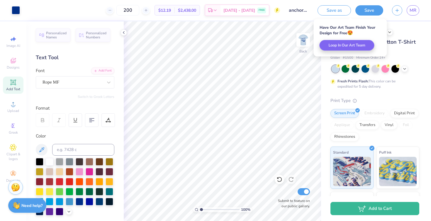
scroll to position [0, 0]
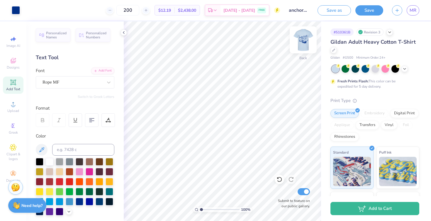
click at [308, 40] on img at bounding box center [303, 39] width 23 height 23
click at [304, 43] on img at bounding box center [303, 39] width 23 height 23
